Goal: Use online tool/utility

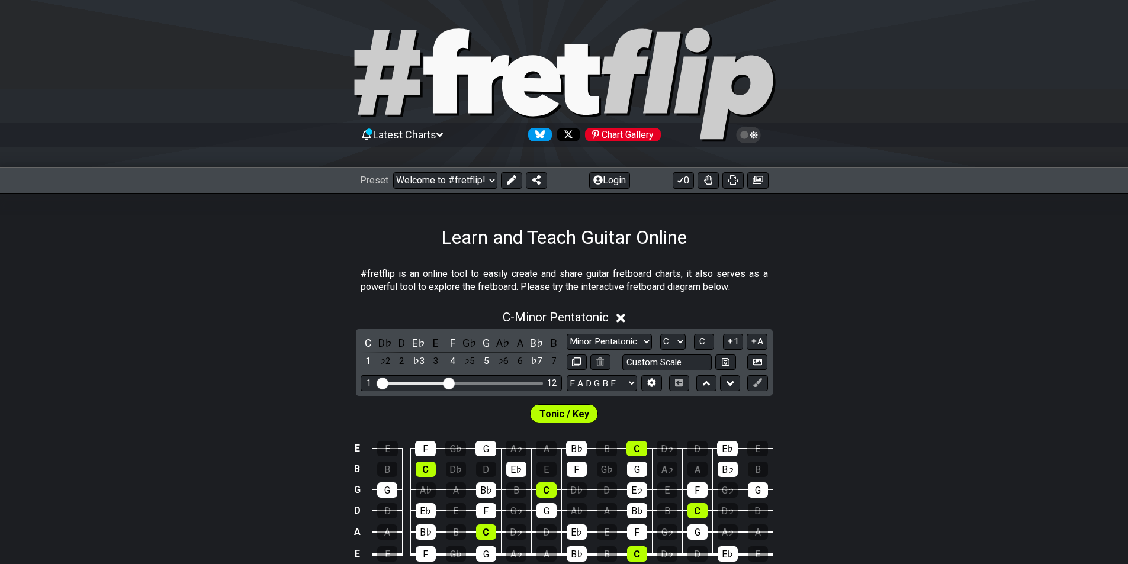
select select "/welcome"
select select "C"
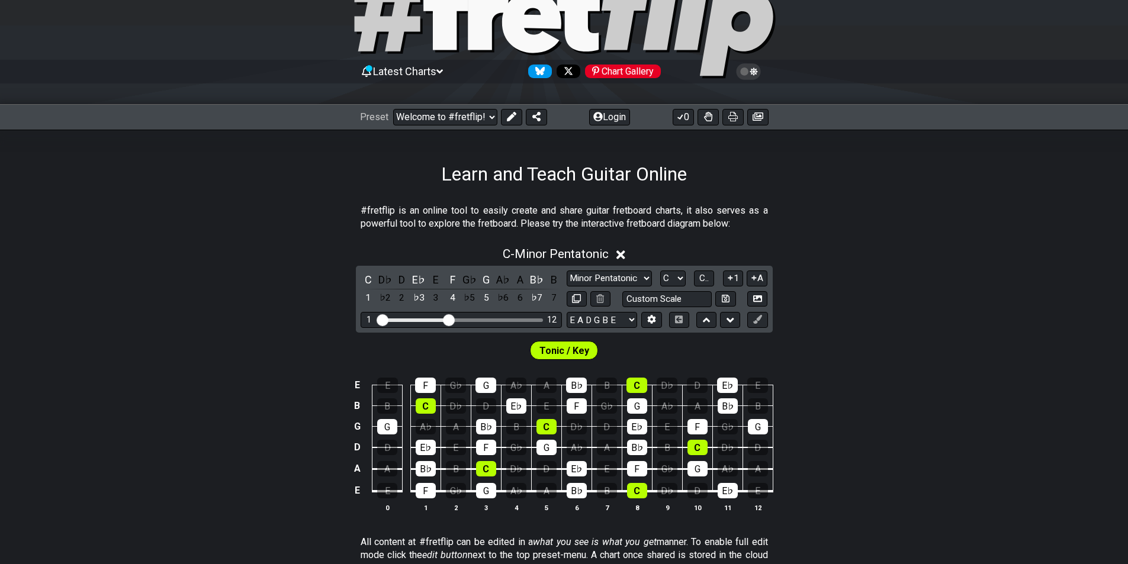
scroll to position [178, 0]
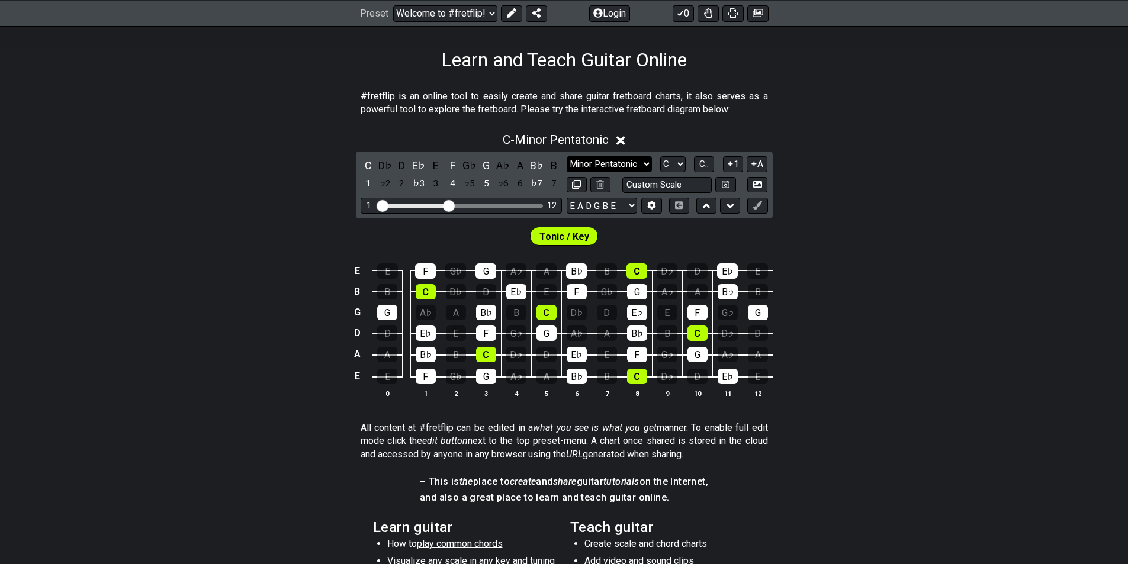
click at [631, 168] on select "Minor Pentatonic Click to edit Minor Pentatonic Major Pentatonic Minor Blues Ma…" at bounding box center [609, 164] width 85 height 16
select select "Major Pentatonic"
click at [567, 156] on select "Minor Pentatonic Click to edit Minor Pentatonic Major Pentatonic Minor Blues Ma…" at bounding box center [609, 164] width 85 height 16
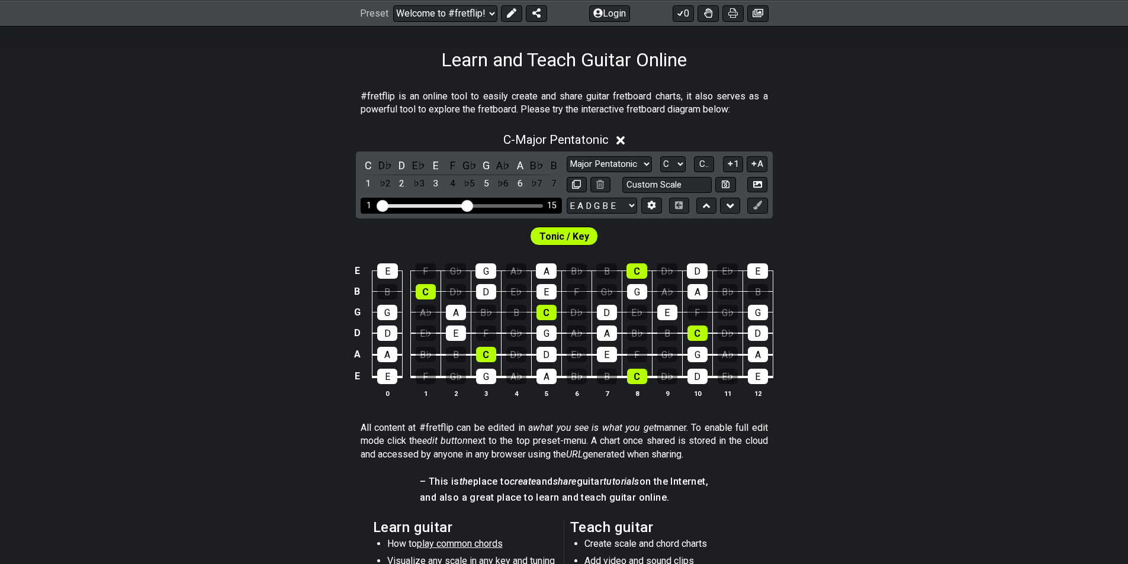
drag, startPoint x: 451, startPoint y: 203, endPoint x: 464, endPoint y: 203, distance: 13.0
click at [464, 205] on input "Visible fret range" at bounding box center [461, 205] width 168 height 0
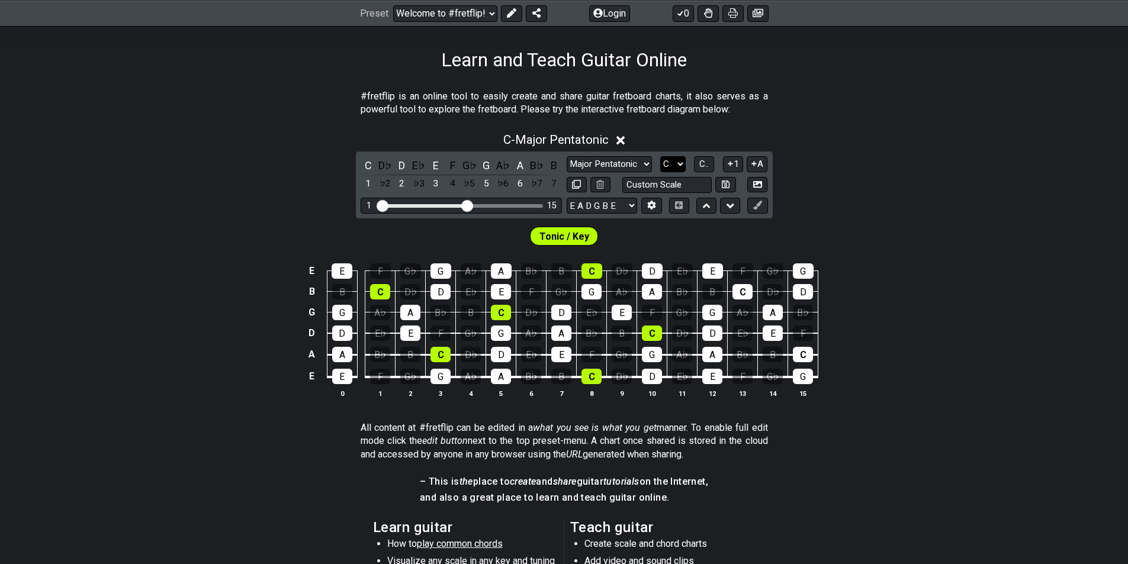
click at [670, 161] on select "A♭ A A♯ B♭ B C C♯ D♭ D D♯ E♭ E F F♯ G♭ G G♯" at bounding box center [672, 164] width 25 height 16
select select "E"
click at [660, 156] on select "A♭ A A♯ B♭ B C C♯ D♭ D D♯ E♭ E F F♯ G♭ G G♯" at bounding box center [672, 164] width 25 height 16
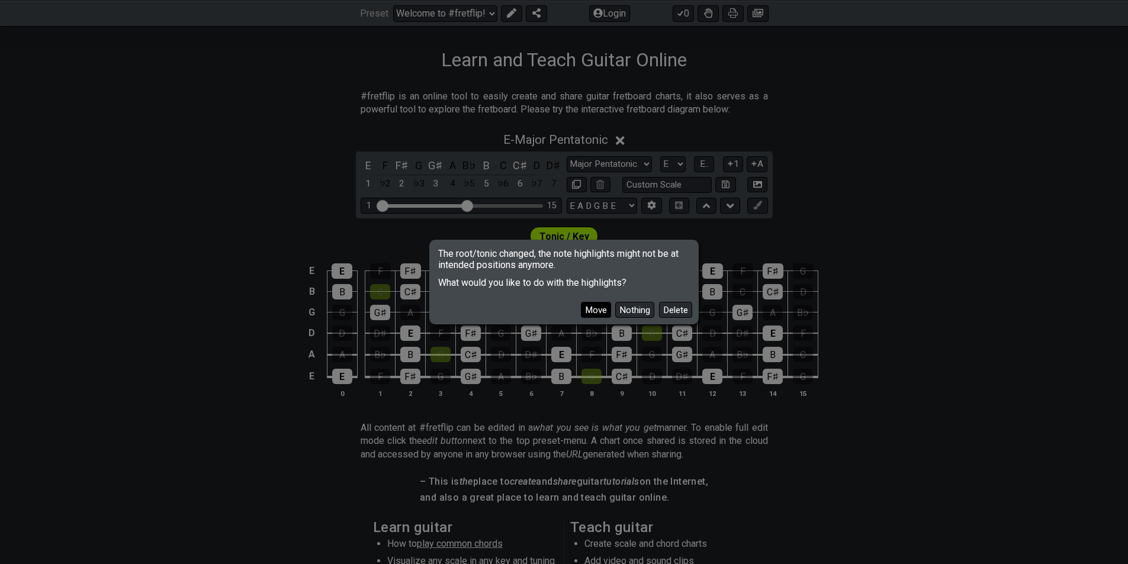
click at [588, 304] on button "Move" at bounding box center [596, 310] width 30 height 16
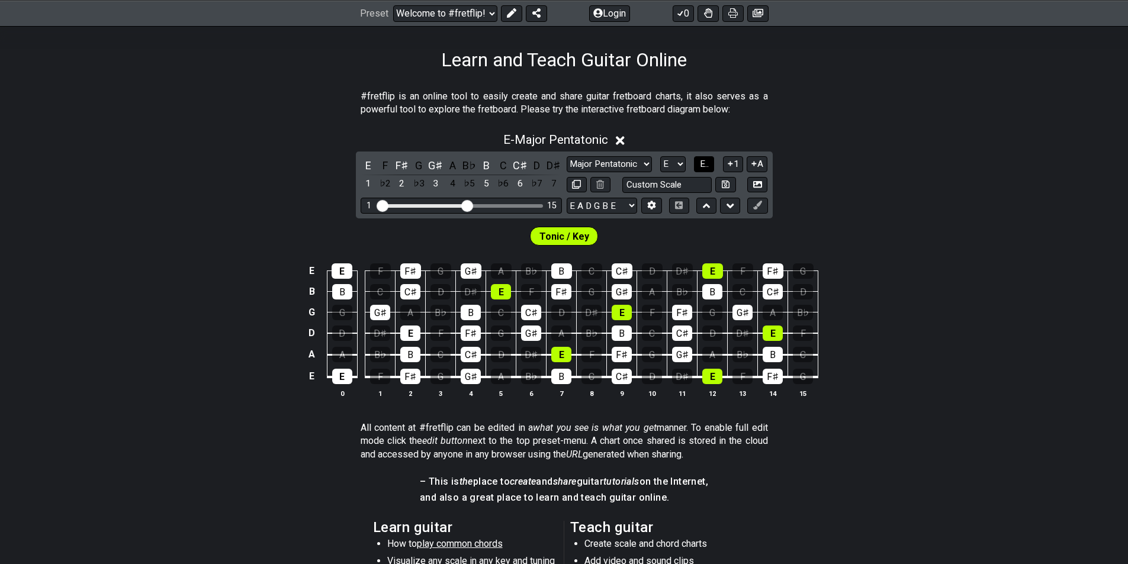
click at [704, 168] on span "E.." at bounding box center [704, 164] width 9 height 11
